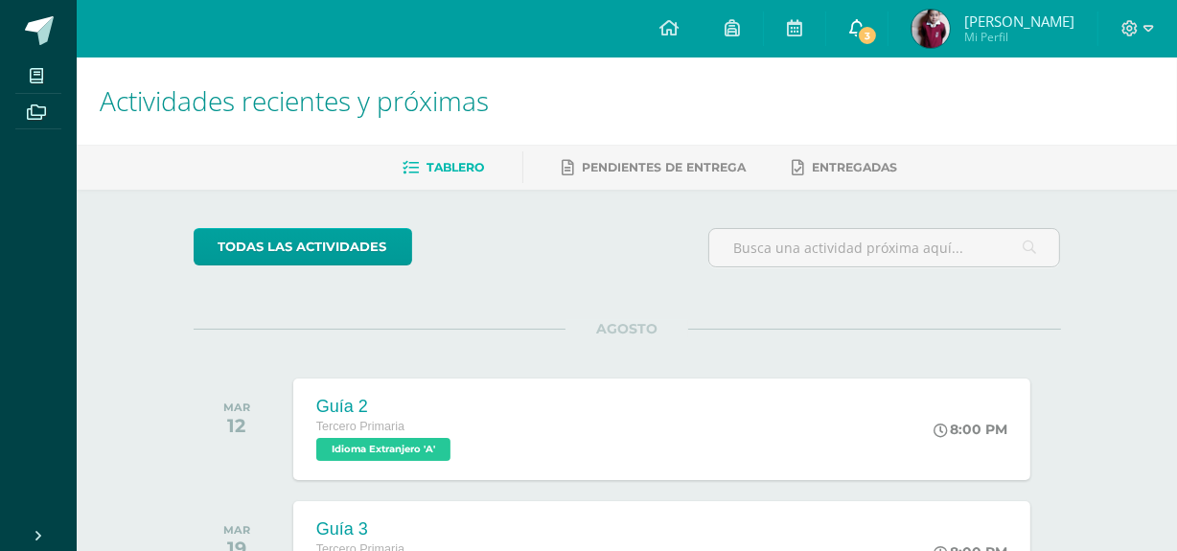
click at [887, 45] on link "3" at bounding box center [856, 28] width 61 height 57
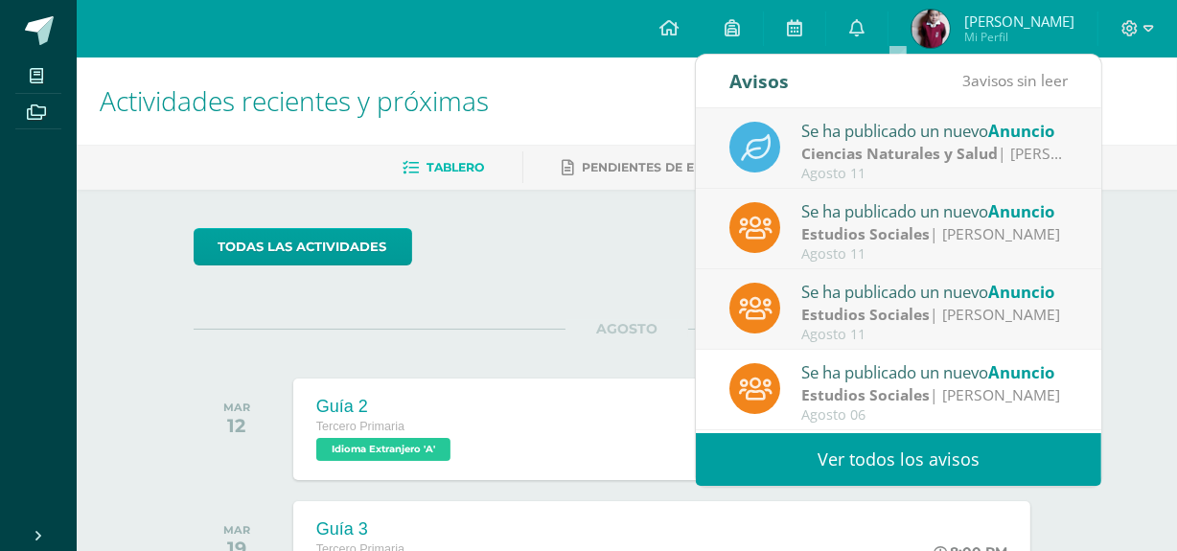
click at [1008, 166] on div "Agosto 11" at bounding box center [934, 174] width 266 height 16
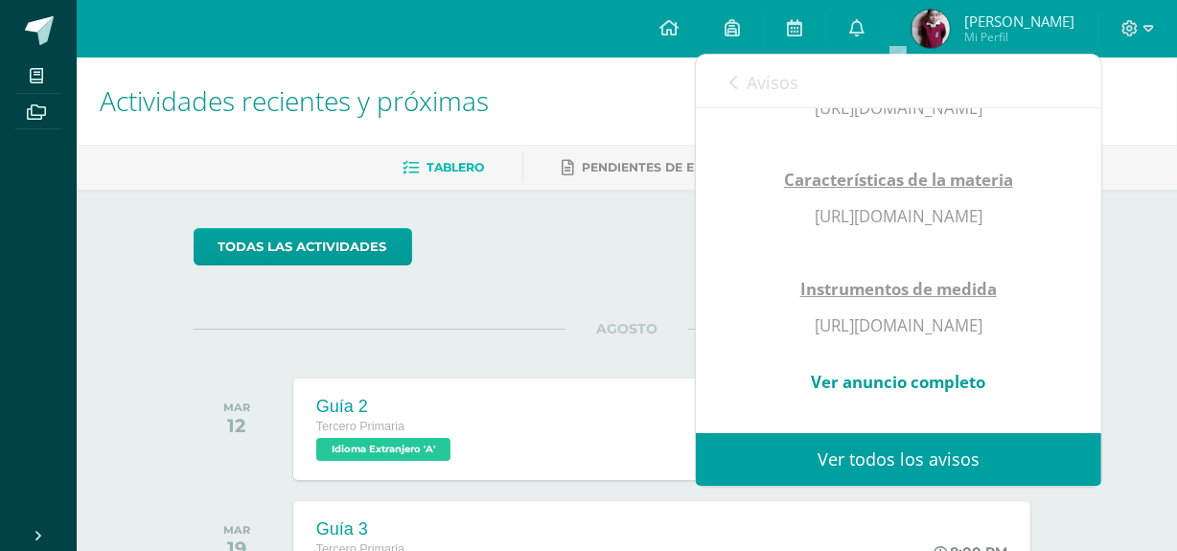
scroll to position [1027, 0]
click at [743, 73] on link "Avisos" at bounding box center [763, 82] width 69 height 55
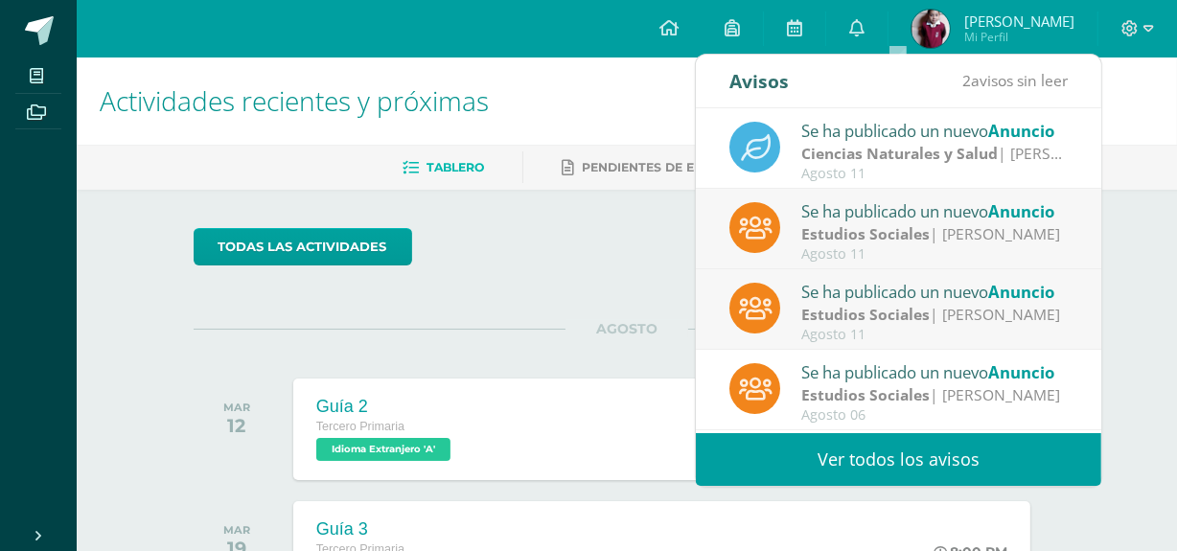
click at [889, 213] on div "Se ha publicado un nuevo Anuncio" at bounding box center [934, 210] width 266 height 25
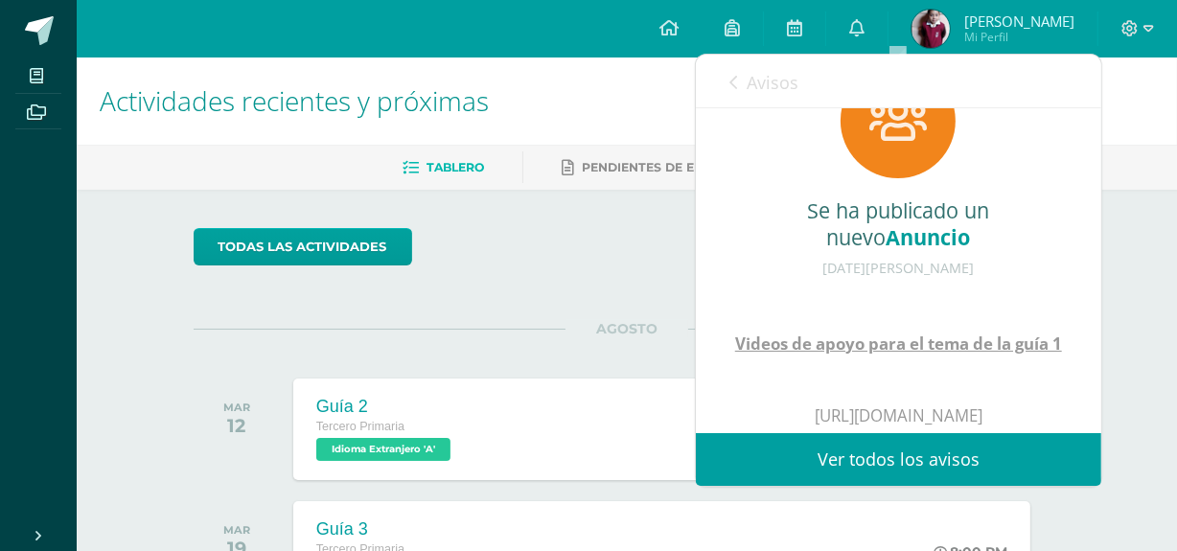
scroll to position [0, 0]
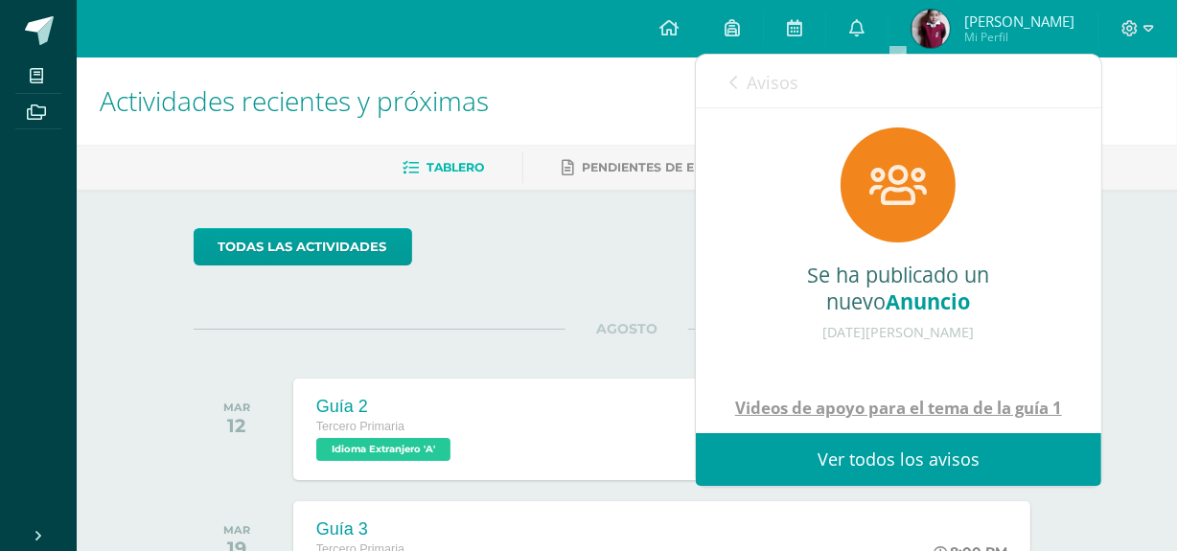
click at [730, 66] on link "Avisos" at bounding box center [763, 82] width 69 height 55
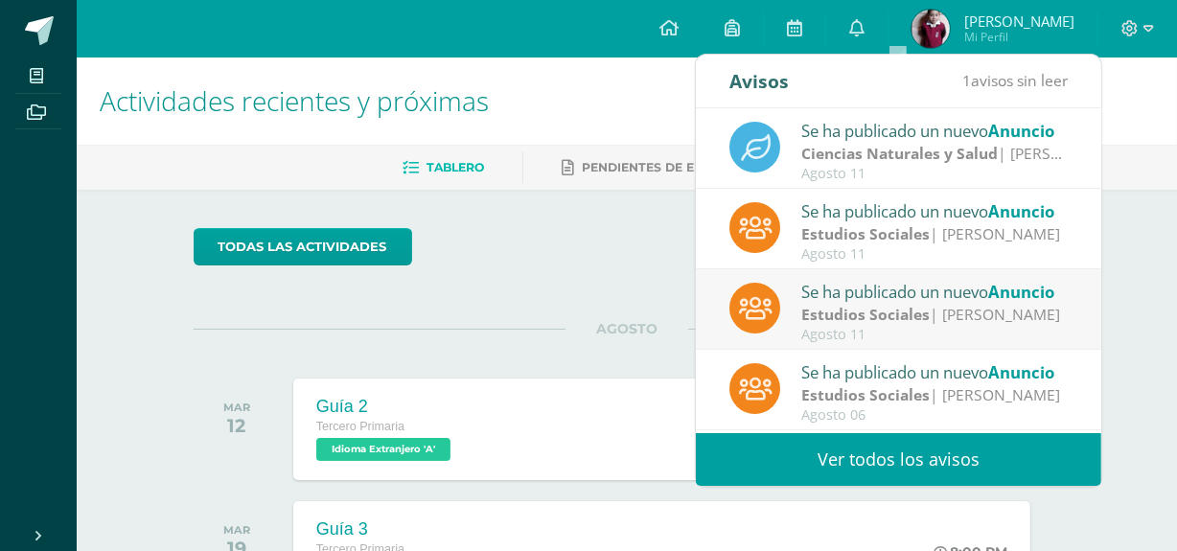
click at [904, 316] on strong "Estudios Sociales" at bounding box center [865, 314] width 128 height 21
click at [887, 309] on strong "Estudios Sociales" at bounding box center [865, 314] width 128 height 21
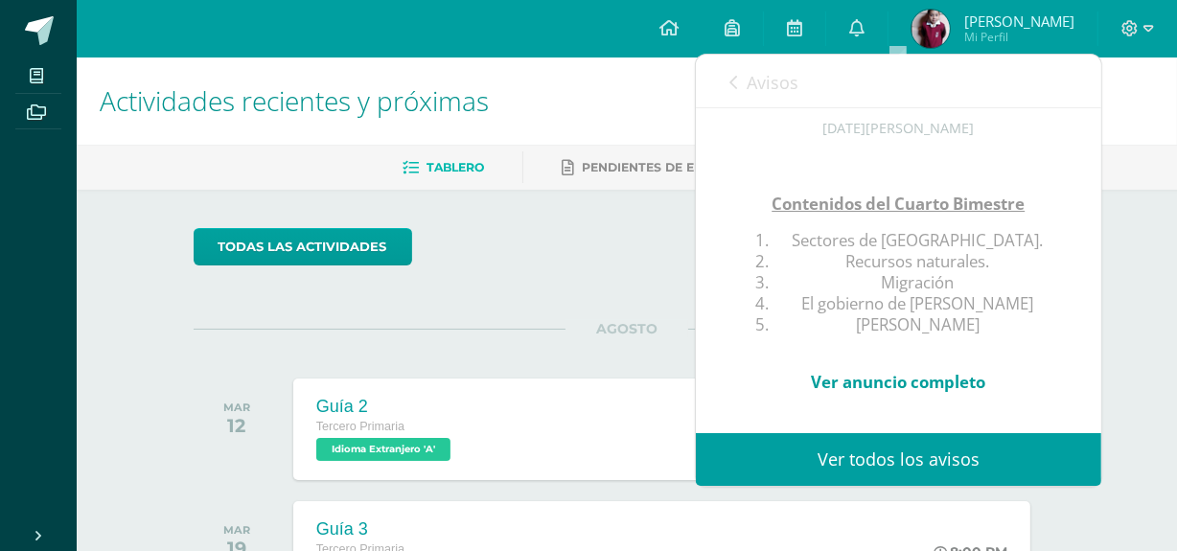
scroll to position [266, 0]
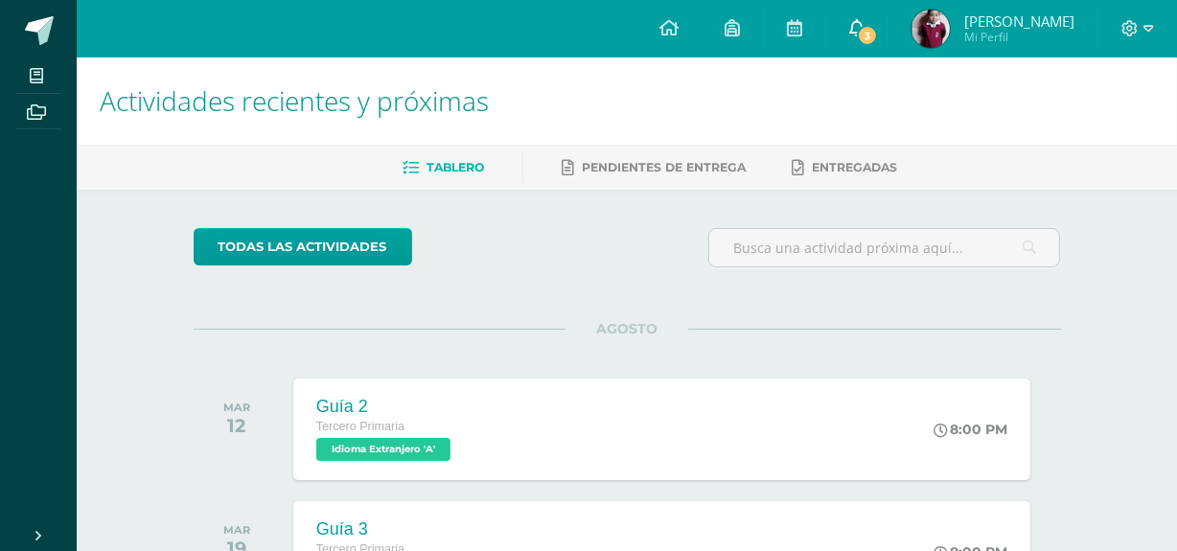
click at [878, 35] on span "3" at bounding box center [867, 35] width 21 height 21
